Goal: Task Accomplishment & Management: Use online tool/utility

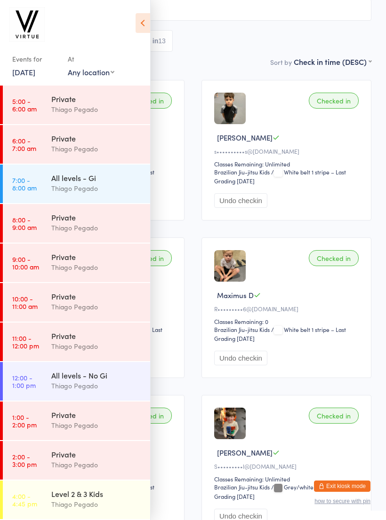
scroll to position [119, 0]
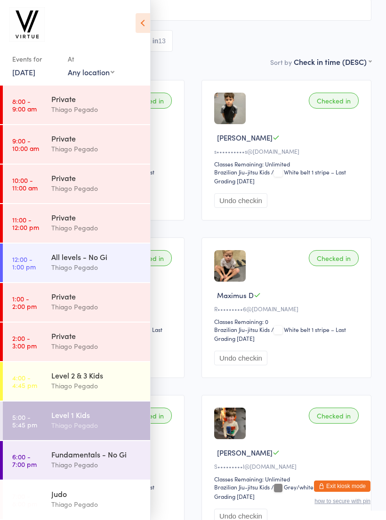
click at [97, 464] on div "Thiago Pegado" at bounding box center [96, 465] width 91 height 11
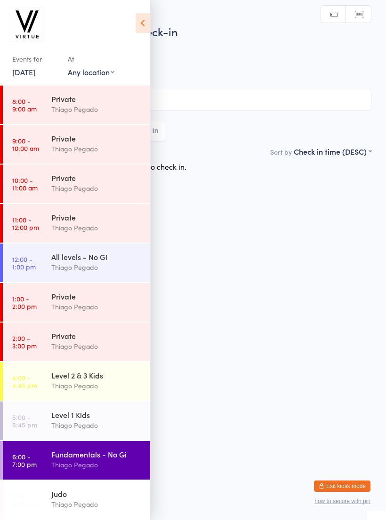
click at [149, 20] on icon at bounding box center [142, 23] width 15 height 20
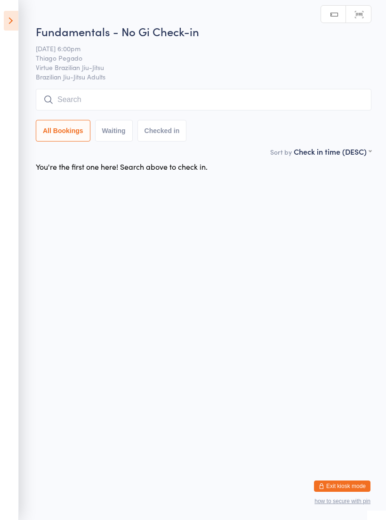
click at [206, 96] on input "search" at bounding box center [203, 100] width 335 height 22
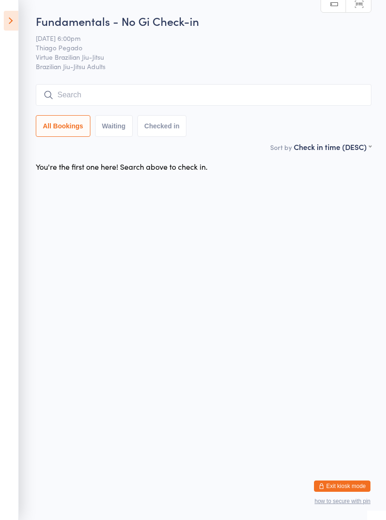
click at [313, 92] on input "search" at bounding box center [203, 95] width 335 height 22
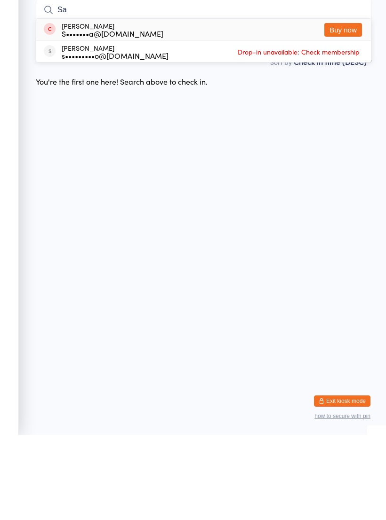
type input "S"
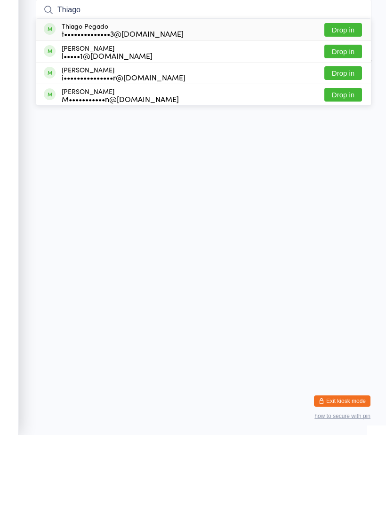
type input "Thiago"
click at [348, 108] on button "Drop in" at bounding box center [343, 115] width 38 height 14
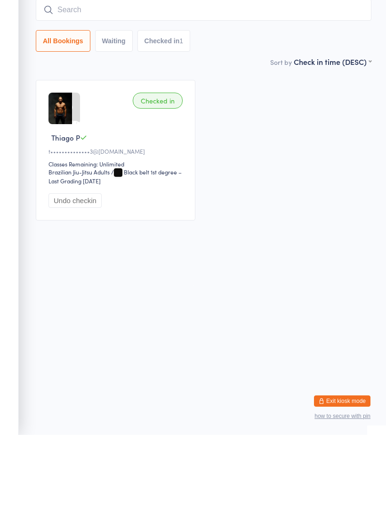
click at [319, 84] on input "search" at bounding box center [203, 95] width 335 height 22
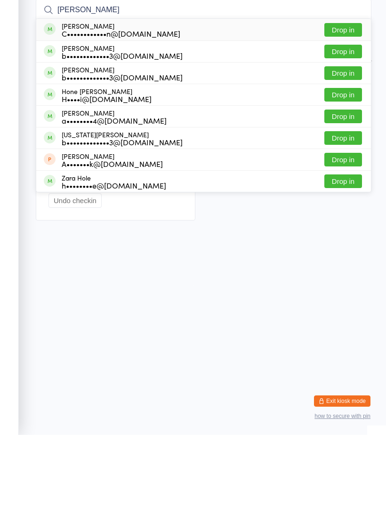
type input "[PERSON_NAME]"
click at [257, 104] on div "[PERSON_NAME] C••••••••••••n@[DOMAIN_NAME] Drop in" at bounding box center [203, 115] width 335 height 22
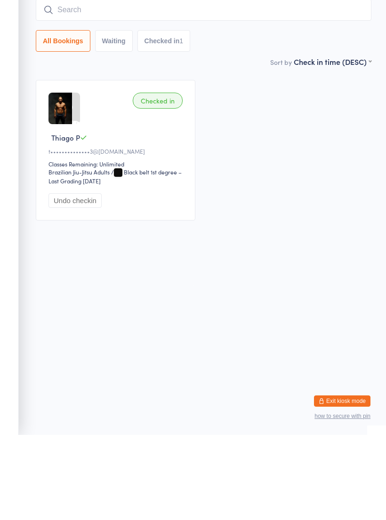
click at [274, 84] on input "search" at bounding box center [203, 95] width 335 height 22
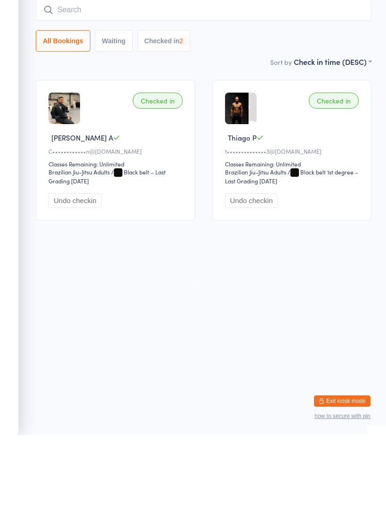
click at [286, 84] on input "search" at bounding box center [203, 95] width 335 height 22
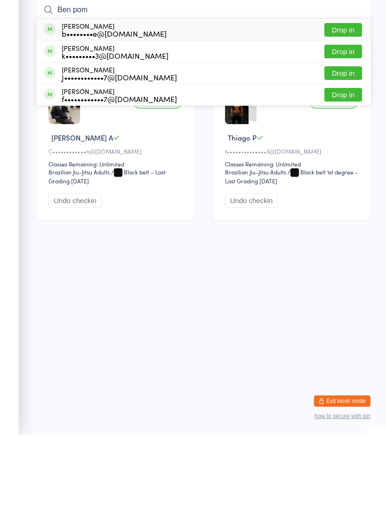
type input "Ben pom"
click at [274, 104] on div "[PERSON_NAME] b••••••••e@[DOMAIN_NAME] Drop in" at bounding box center [203, 115] width 335 height 22
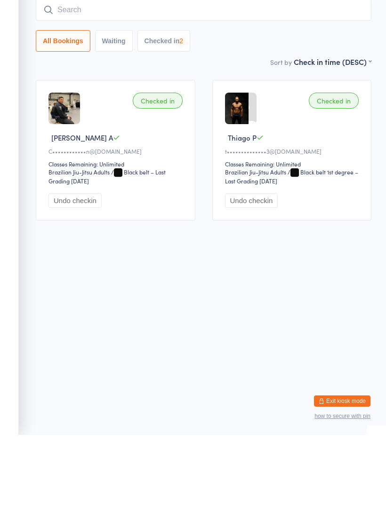
click at [282, 84] on input "search" at bounding box center [203, 95] width 335 height 22
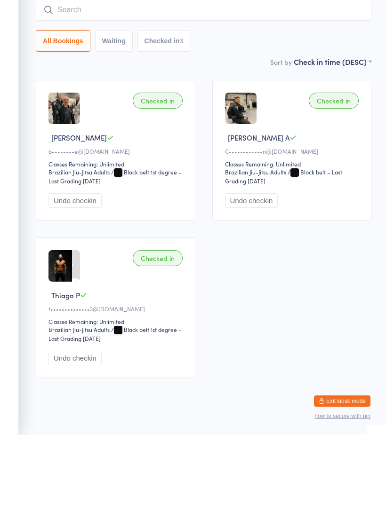
click at [305, 84] on input "search" at bounding box center [203, 95] width 335 height 22
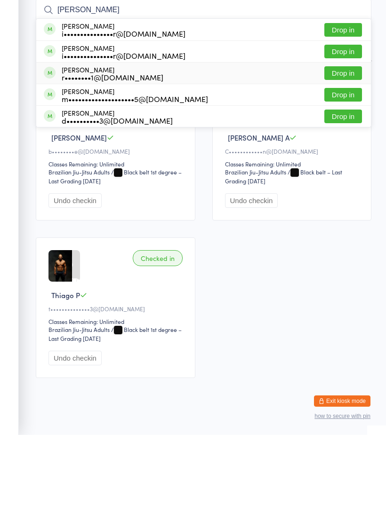
type input "[PERSON_NAME]"
click at [206, 148] on div "[PERSON_NAME] r••••••••1@[DOMAIN_NAME] Drop in" at bounding box center [203, 158] width 335 height 21
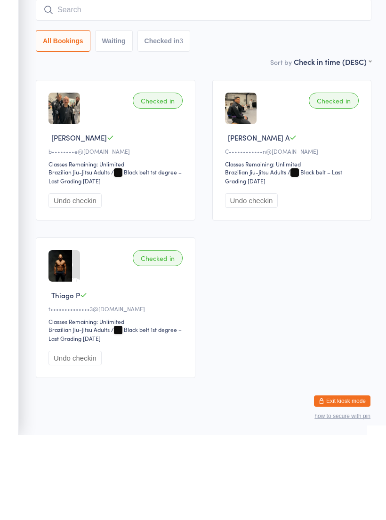
scroll to position [24, 0]
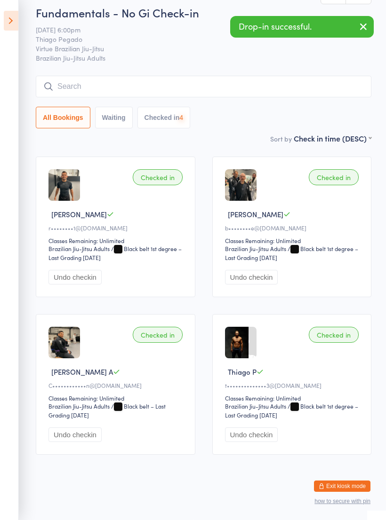
click at [238, 76] on input "search" at bounding box center [203, 87] width 335 height 22
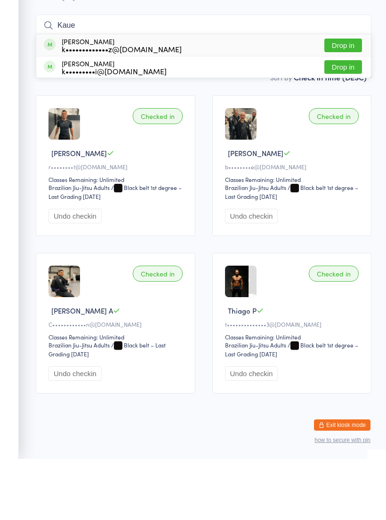
type input "Kaue"
click at [247, 96] on div "Kaue Macruz k•••••••••••••z@[DOMAIN_NAME] Drop in" at bounding box center [203, 107] width 335 height 22
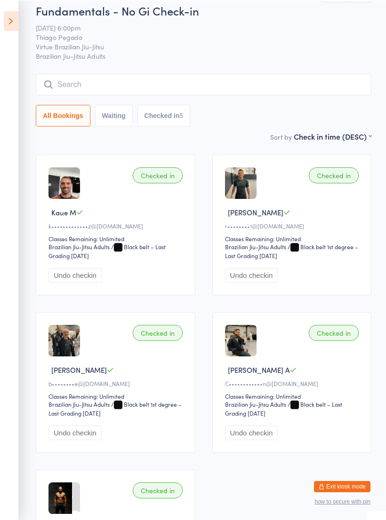
scroll to position [10, 0]
click at [315, 90] on input "search" at bounding box center [203, 85] width 335 height 22
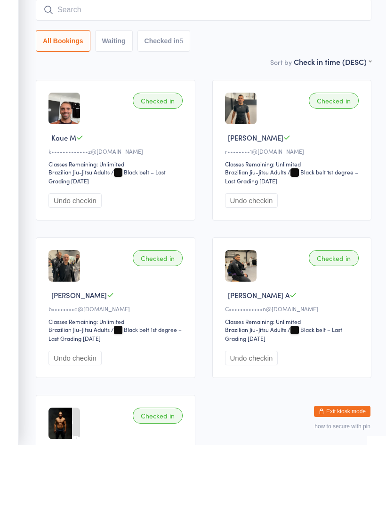
click at [327, 155] on div "Checked in [PERSON_NAME] r••••••••1@[DOMAIN_NAME] Classes Remaining: Unlimited …" at bounding box center [291, 225] width 159 height 141
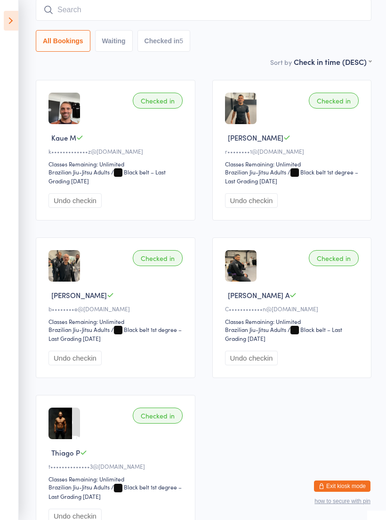
click at [224, 5] on input "search" at bounding box center [203, 10] width 335 height 22
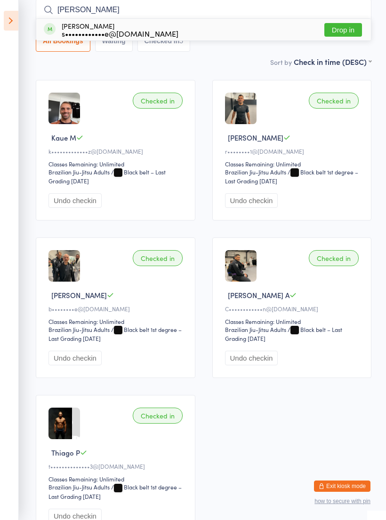
type input "[PERSON_NAME]"
click at [344, 29] on button "Drop in" at bounding box center [343, 30] width 38 height 14
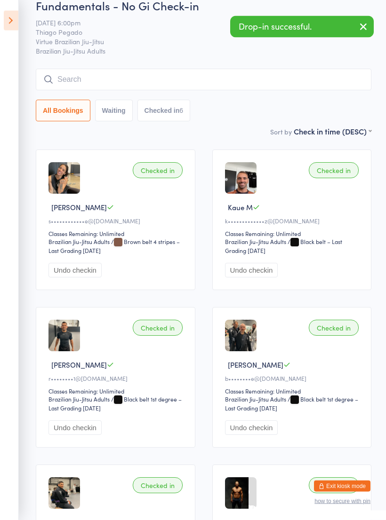
scroll to position [0, 0]
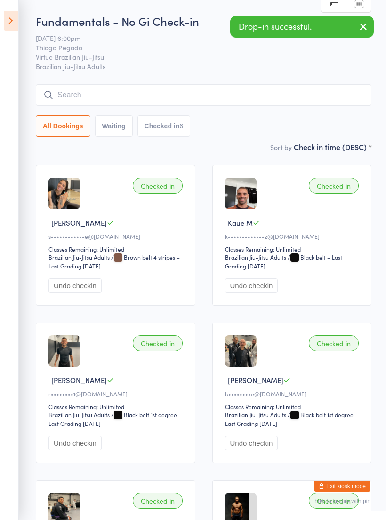
click at [326, 91] on input "search" at bounding box center [203, 95] width 335 height 22
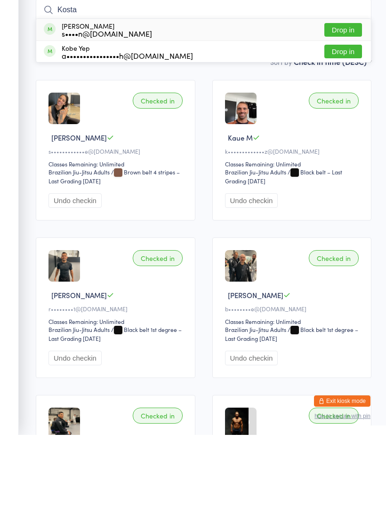
type input "Kosta"
click at [272, 104] on div "[PERSON_NAME] s••••n@[DOMAIN_NAME] Drop in" at bounding box center [203, 115] width 335 height 22
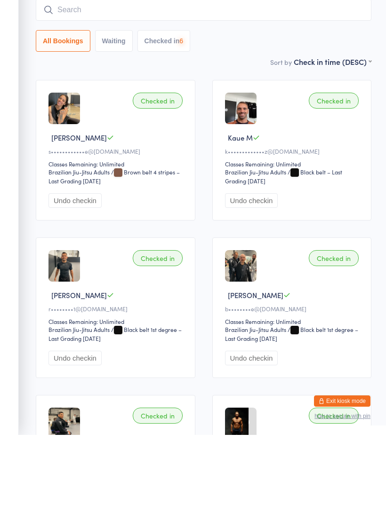
click at [283, 84] on input "search" at bounding box center [203, 95] width 335 height 22
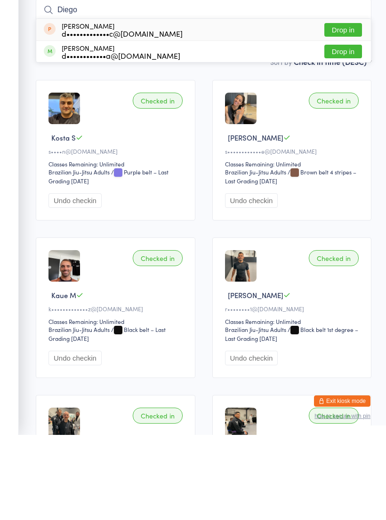
type input "Diego"
click at [255, 126] on div "[PERSON_NAME] d••••••••••••a@[DOMAIN_NAME] Drop in" at bounding box center [203, 136] width 335 height 21
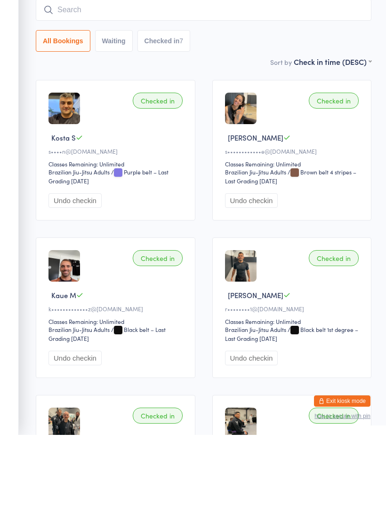
click at [277, 84] on input "search" at bounding box center [203, 95] width 335 height 22
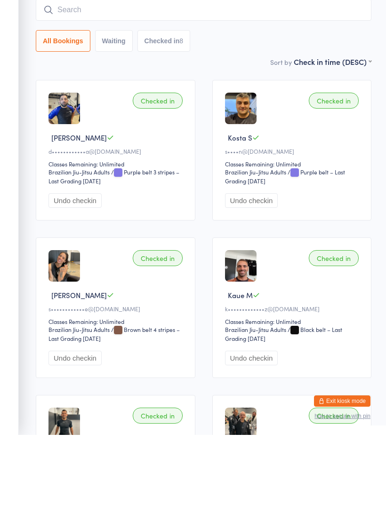
click at [279, 84] on input "search" at bounding box center [203, 95] width 335 height 22
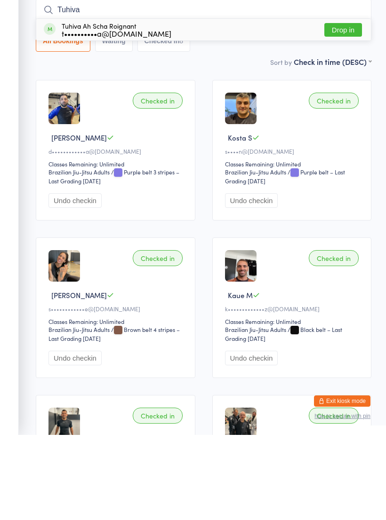
type input "Tuhiva"
click at [262, 104] on div "Tuhiva Ah Scha Roignant t••••••••••a@[DOMAIN_NAME] Drop in" at bounding box center [203, 115] width 335 height 22
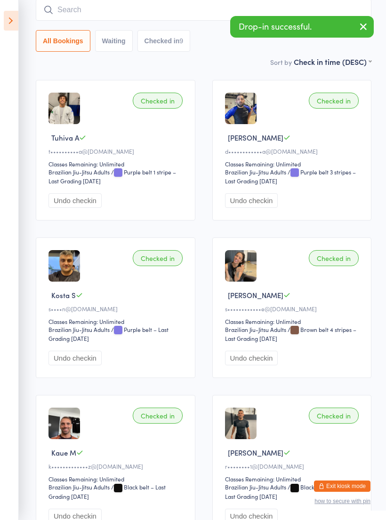
click at [219, 16] on input "search" at bounding box center [203, 10] width 335 height 22
click at [240, 33] on div "Drop-in successful." at bounding box center [301, 27] width 143 height 22
click at [236, 15] on input "search" at bounding box center [203, 10] width 335 height 22
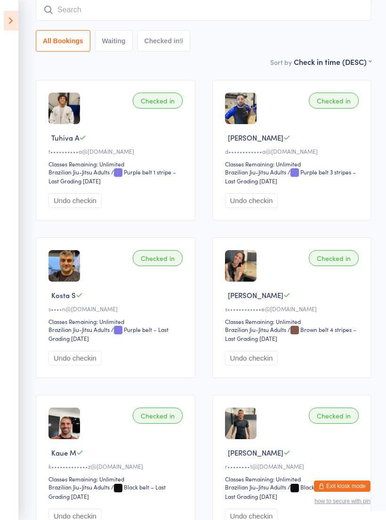
click at [231, 11] on input "search" at bounding box center [203, 10] width 335 height 22
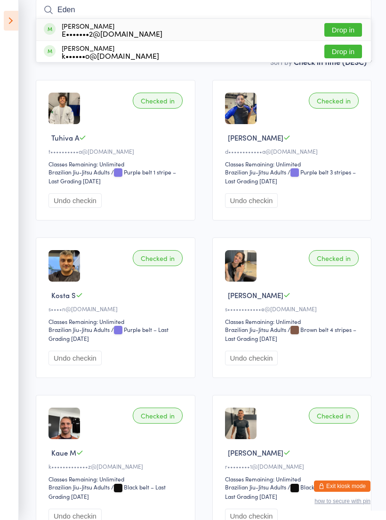
type input "Eden"
click at [353, 28] on button "Drop in" at bounding box center [343, 30] width 38 height 14
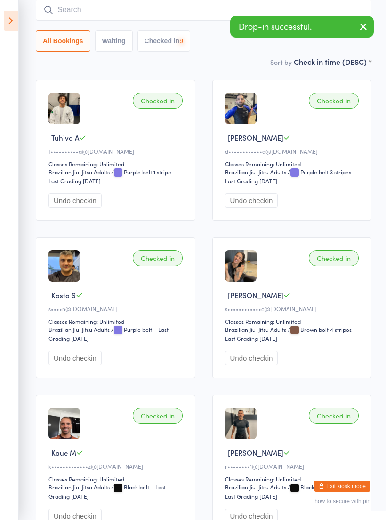
click at [330, 14] on input "search" at bounding box center [203, 10] width 335 height 22
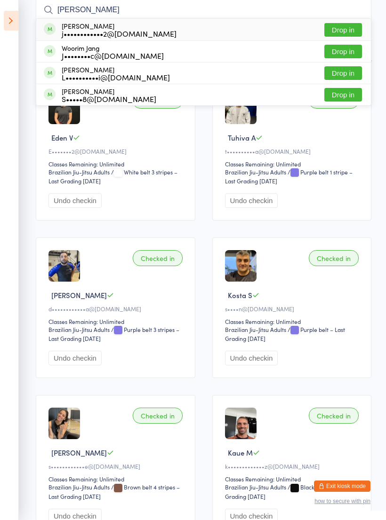
type input "[PERSON_NAME]"
click at [267, 28] on div "[PERSON_NAME] j••••••••••••2@[DOMAIN_NAME] Drop in" at bounding box center [203, 30] width 335 height 22
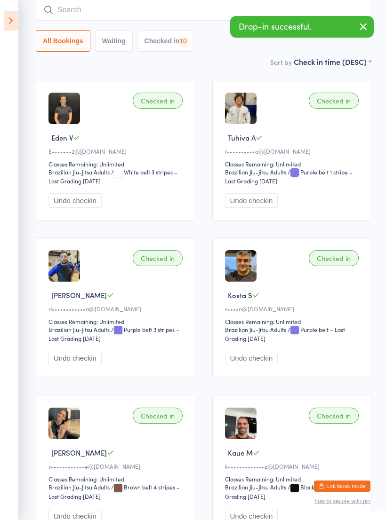
click at [275, 11] on input "search" at bounding box center [203, 10] width 335 height 22
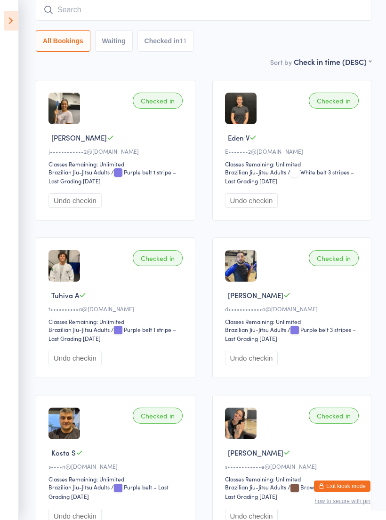
click at [230, 15] on input "search" at bounding box center [203, 10] width 335 height 22
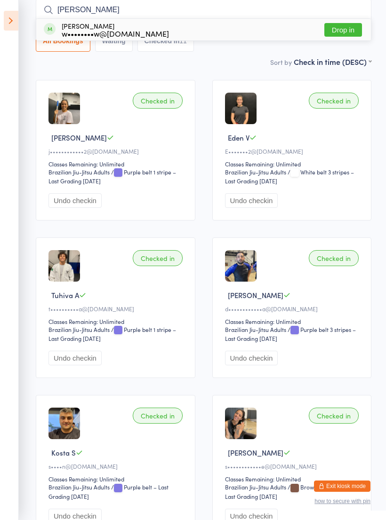
type input "[PERSON_NAME]"
click at [302, 30] on div "[PERSON_NAME] w••••••••w@[DOMAIN_NAME] Drop in" at bounding box center [203, 30] width 335 height 22
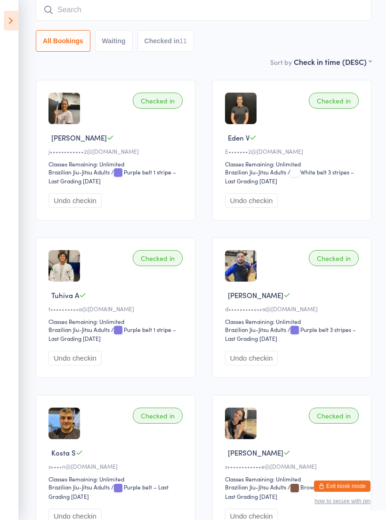
click at [287, 15] on input "search" at bounding box center [203, 10] width 335 height 22
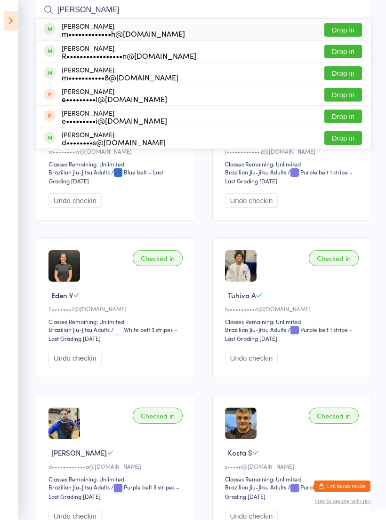
type input "[PERSON_NAME]"
click at [339, 30] on button "Drop in" at bounding box center [343, 30] width 38 height 14
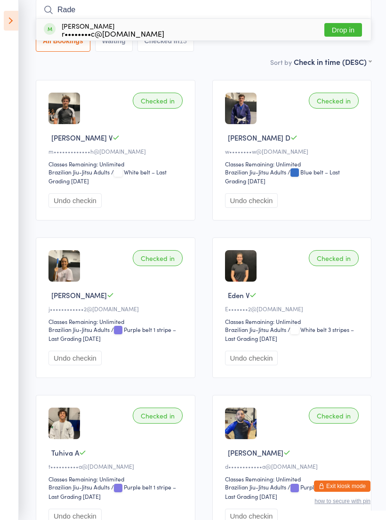
type input "Rade"
click at [347, 30] on button "Drop in" at bounding box center [343, 30] width 38 height 14
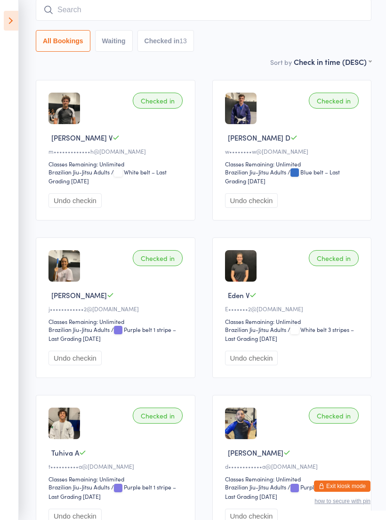
click at [0, 0] on button "button" at bounding box center [0, 0] width 0 height 0
click at [340, 14] on input "search" at bounding box center [203, 10] width 335 height 22
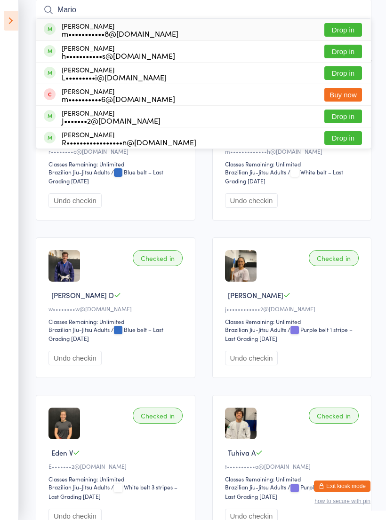
type input "Mario"
click at [340, 32] on button "Drop in" at bounding box center [343, 30] width 38 height 14
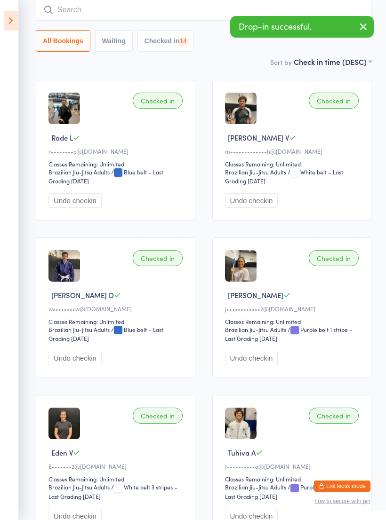
click at [280, 15] on input "search" at bounding box center [203, 10] width 335 height 22
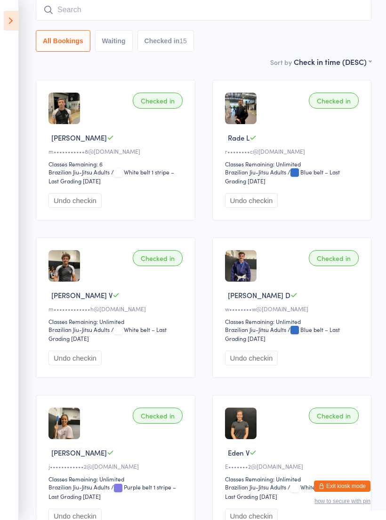
click at [311, 14] on input "search" at bounding box center [203, 10] width 335 height 22
click at [321, 15] on input "search" at bounding box center [203, 10] width 335 height 22
click at [311, 12] on input "search" at bounding box center [203, 10] width 335 height 22
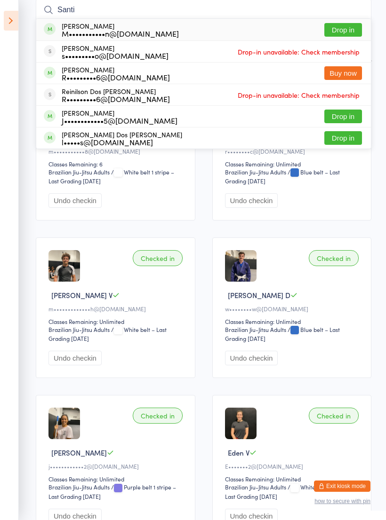
type input "Santi"
click at [341, 31] on button "Drop in" at bounding box center [343, 30] width 38 height 14
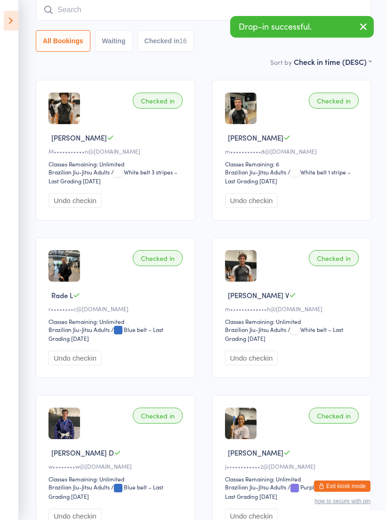
click at [212, 19] on input "search" at bounding box center [203, 10] width 335 height 22
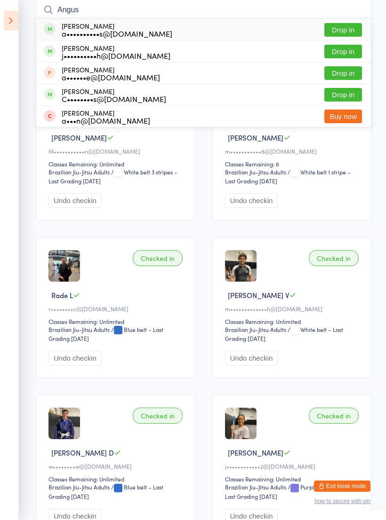
type input "Angus"
click at [274, 24] on div "[PERSON_NAME] a••••••••••s@[DOMAIN_NAME] Drop in" at bounding box center [203, 30] width 335 height 22
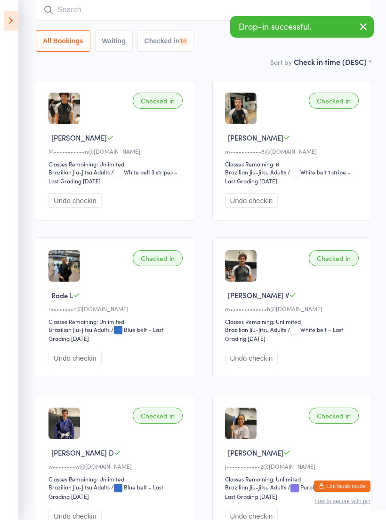
click at [284, 14] on input "search" at bounding box center [203, 10] width 335 height 22
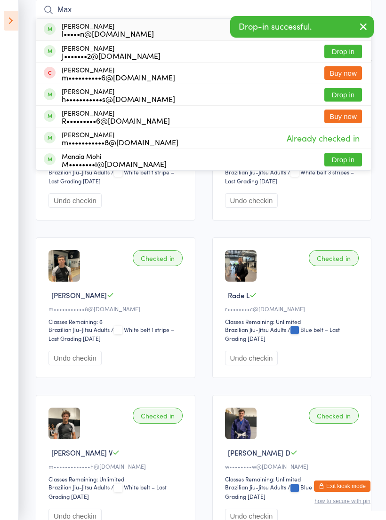
type input "Max"
click at [186, 32] on div "[PERSON_NAME] l•••••n@[DOMAIN_NAME] Drop in" at bounding box center [203, 30] width 335 height 22
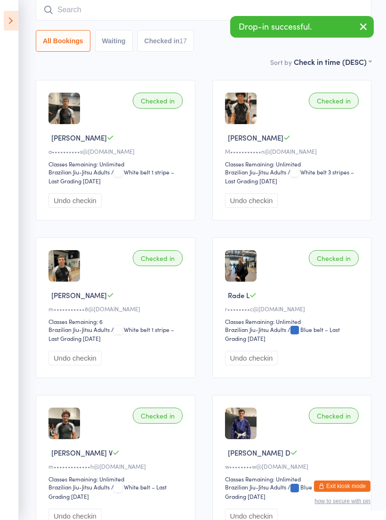
click at [199, 13] on input "search" at bounding box center [203, 10] width 335 height 22
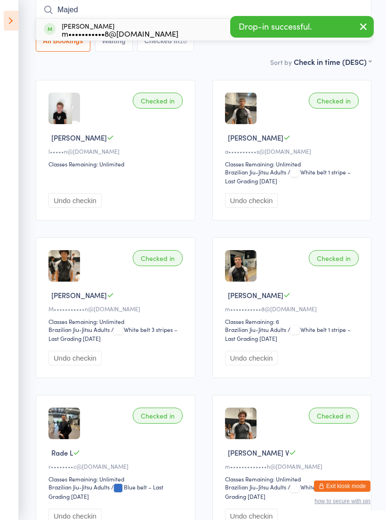
type input "Majed"
click at [198, 30] on div "[PERSON_NAME] m•••••••••••8@[DOMAIN_NAME] Drop in" at bounding box center [203, 30] width 335 height 22
click at [204, 13] on input "search" at bounding box center [203, 10] width 335 height 22
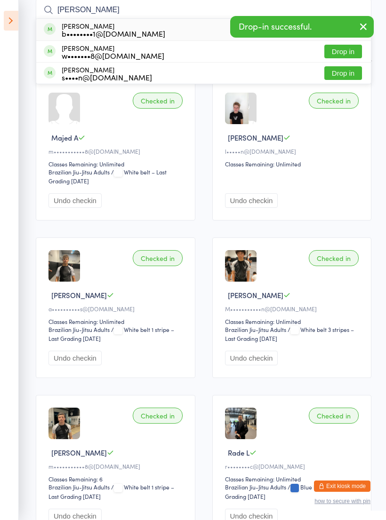
type input "[PERSON_NAME]"
click at [207, 31] on div "[PERSON_NAME] b••••••••1@[DOMAIN_NAME] Drop in" at bounding box center [203, 30] width 335 height 22
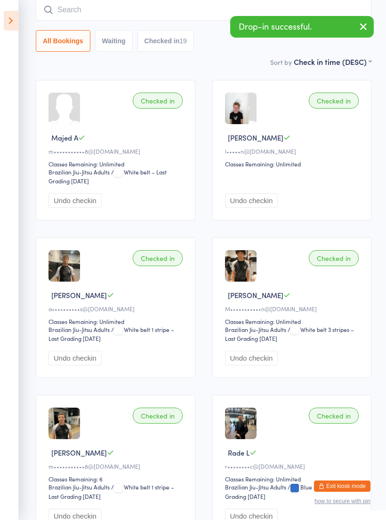
click at [212, 8] on input "search" at bounding box center [203, 10] width 335 height 22
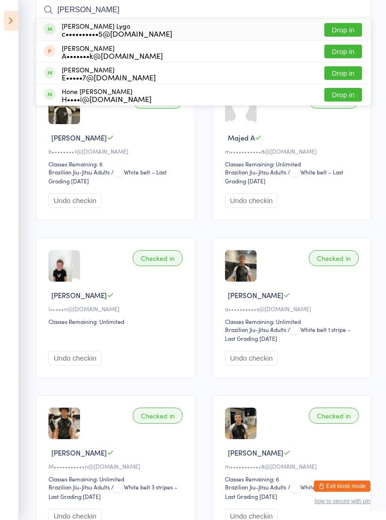
type input "[PERSON_NAME]"
click at [239, 33] on div "[PERSON_NAME] Lygo c••••••••••5@[DOMAIN_NAME] Drop in" at bounding box center [203, 30] width 335 height 22
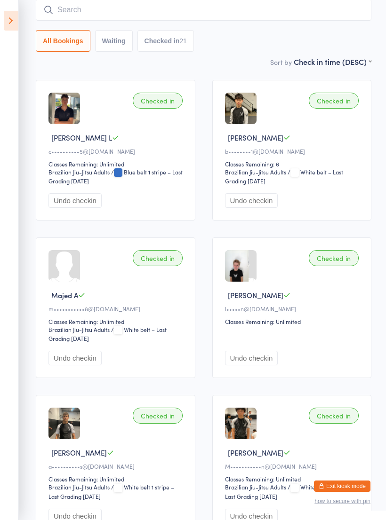
click at [216, 9] on input "search" at bounding box center [203, 10] width 335 height 22
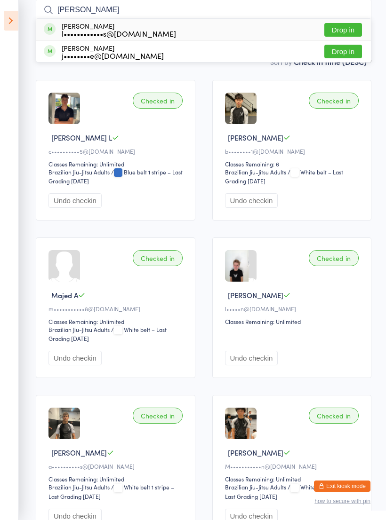
type input "[PERSON_NAME]"
click at [235, 35] on div "[PERSON_NAME] l••••••••••••s@[DOMAIN_NAME] Drop in" at bounding box center [203, 30] width 335 height 22
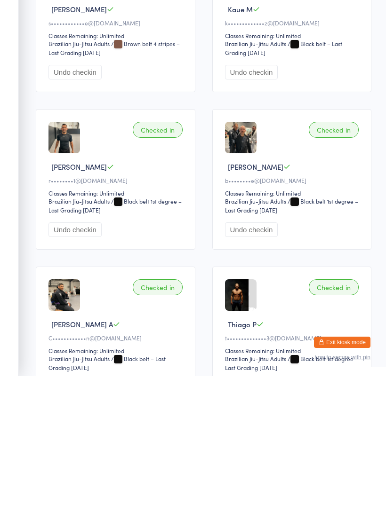
scroll to position [1473, 0]
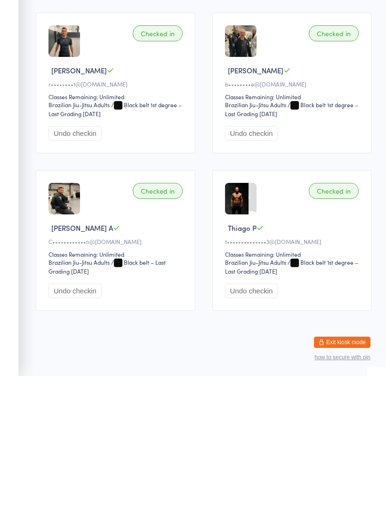
click at [352, 481] on button "Exit kiosk mode" at bounding box center [342, 486] width 56 height 11
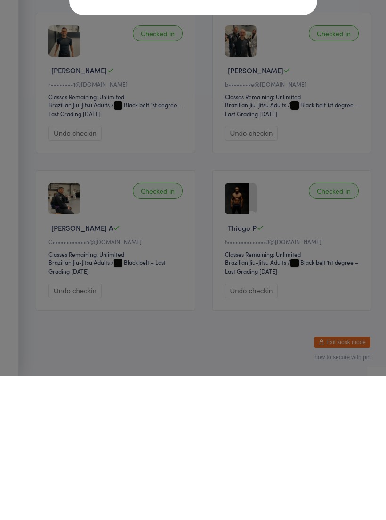
scroll to position [1458, 0]
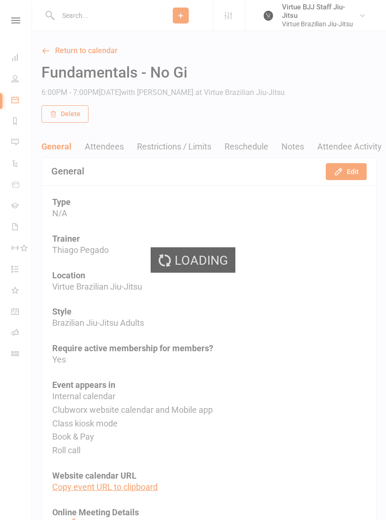
click at [104, 19] on div "Loading" at bounding box center [193, 260] width 386 height 520
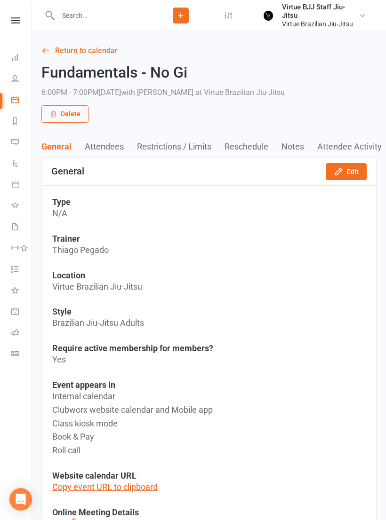
click at [105, 14] on input "text" at bounding box center [102, 15] width 94 height 13
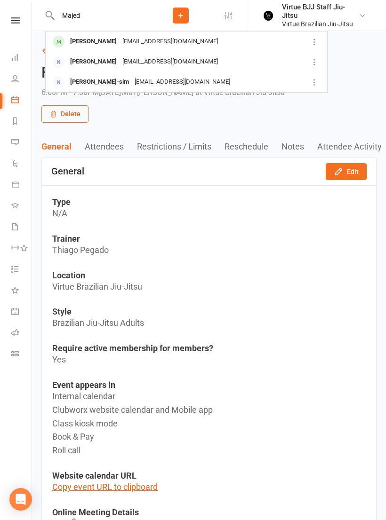
type input "Majed"
click at [141, 46] on div "majedalattar8@gmail.com" at bounding box center [169, 42] width 101 height 14
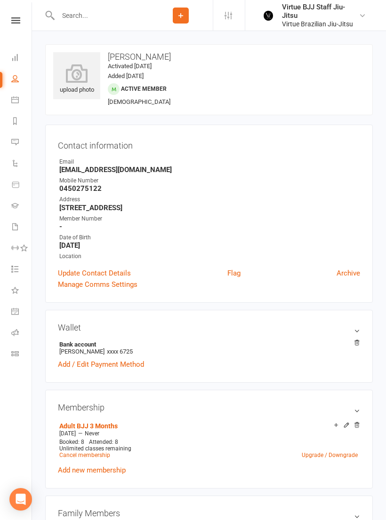
click at [78, 83] on icon at bounding box center [76, 73] width 47 height 19
click at [227, 158] on div "Email" at bounding box center [209, 162] width 301 height 9
click at [297, 166] on strong "majedalattar8@gmail.com" at bounding box center [209, 170] width 301 height 8
click at [255, 83] on div "upload photo Majed Alattar Activated 18 September, 2025 Added 12 September, 202…" at bounding box center [208, 79] width 327 height 71
click at [183, 104] on div "upload photo Majed Alattar Activated 18 September, 2025 Added 12 September, 202…" at bounding box center [208, 79] width 327 height 71
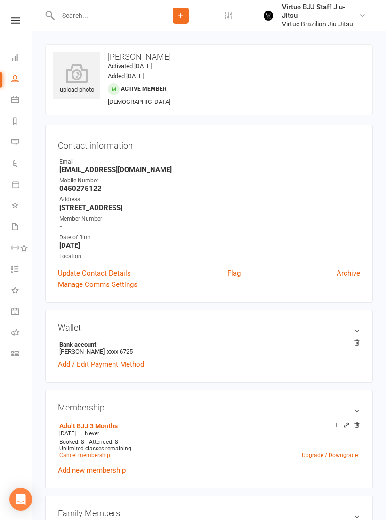
click at [270, 137] on h3 "Contact information" at bounding box center [209, 143] width 302 height 13
click at [85, 78] on icon at bounding box center [76, 73] width 47 height 19
click at [85, 75] on icon at bounding box center [76, 73] width 47 height 19
